Goal: Information Seeking & Learning: Find contact information

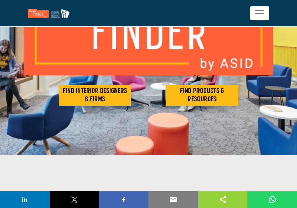
scroll to position [100, 0]
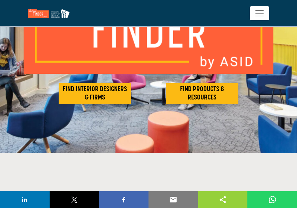
click at [220, 92] on h2 "FIND PRODUCTS & RESOURCES" at bounding box center [202, 93] width 68 height 17
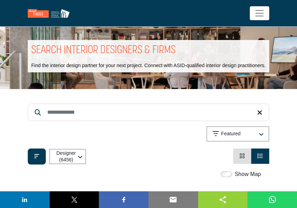
scroll to position [8, 0]
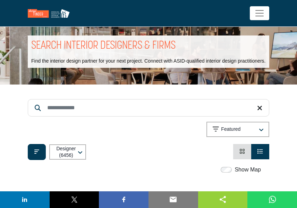
click at [150, 109] on input "Search Keyword" at bounding box center [149, 107] width 242 height 17
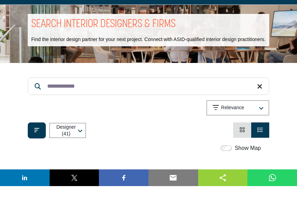
type input "**********"
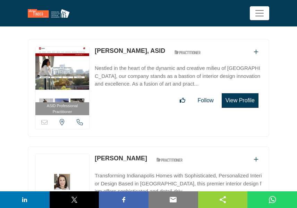
scroll to position [161, 0]
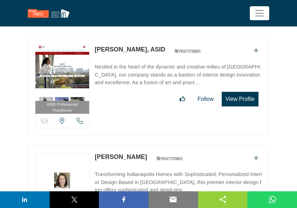
click at [140, 83] on p "Nestled in the heart of the dynamic and creative milieu of Indianapolis, our co…" at bounding box center [178, 75] width 167 height 24
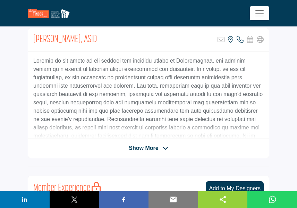
scroll to position [169, 0]
click at [148, 149] on span "Show More" at bounding box center [144, 148] width 30 height 8
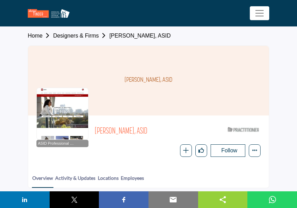
scroll to position [0, 0]
